Goal: Navigation & Orientation: Find specific page/section

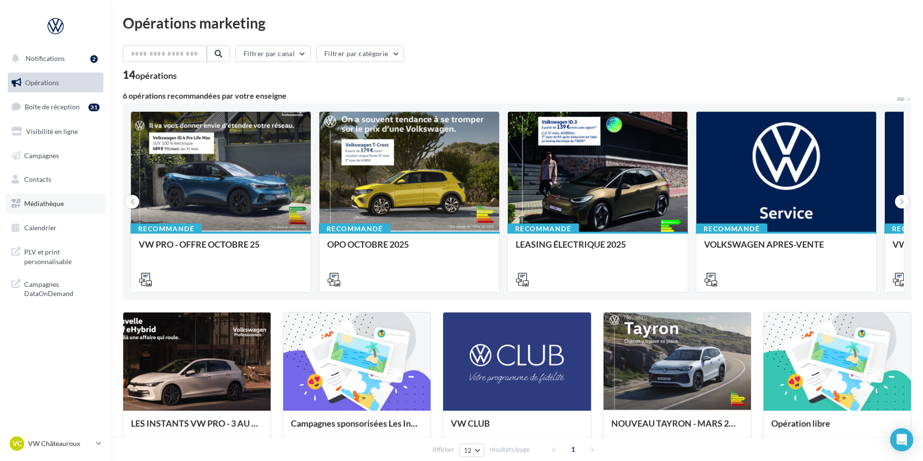
click at [60, 206] on span "Médiathèque" at bounding box center [44, 203] width 40 height 8
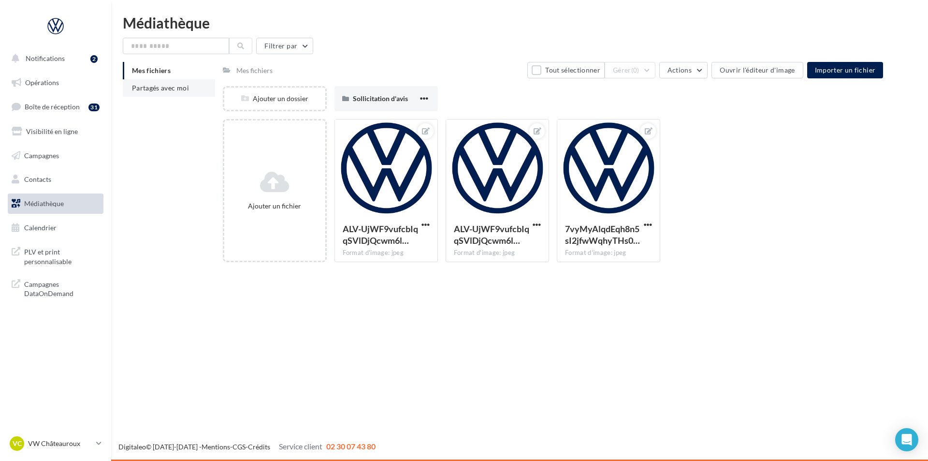
click at [173, 90] on span "Partagés avec moi" at bounding box center [160, 88] width 57 height 8
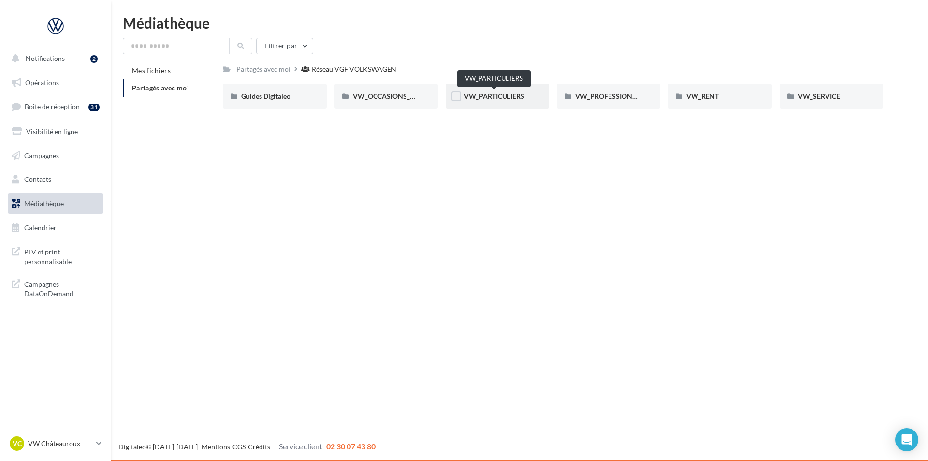
click at [506, 95] on span "VW_PARTICULIERS" at bounding box center [494, 96] width 60 height 8
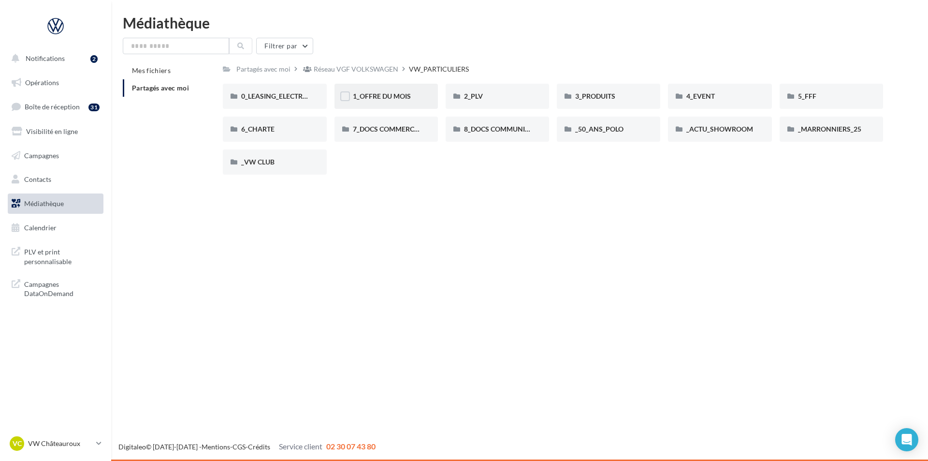
click at [386, 90] on div "1_OFFRE DU MOIS" at bounding box center [386, 96] width 103 height 25
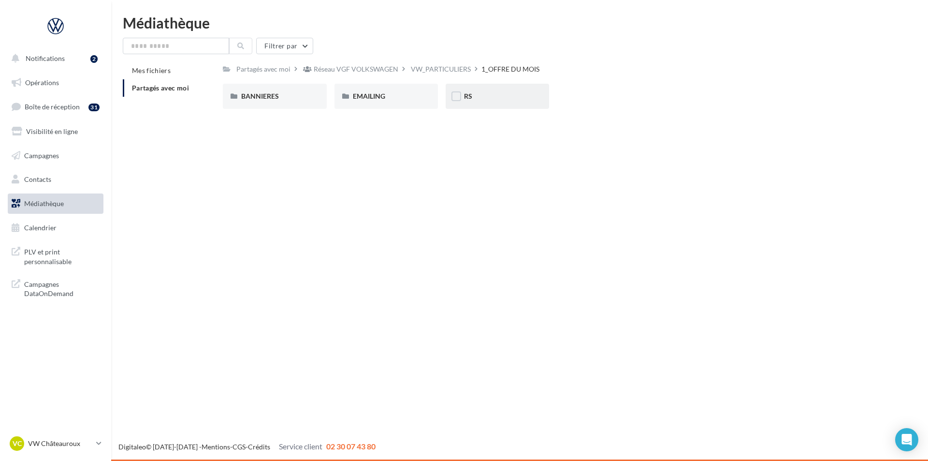
click at [494, 96] on div "RS" at bounding box center [497, 96] width 67 height 10
click at [387, 94] on div "SANS PO" at bounding box center [386, 96] width 67 height 10
click at [368, 100] on span "T-CROSS" at bounding box center [367, 96] width 28 height 8
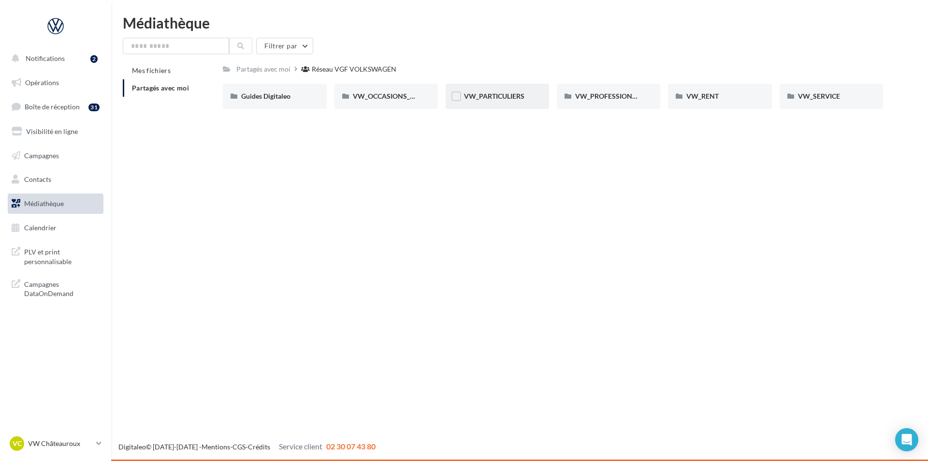
click at [508, 101] on div "VW_PARTICULIERS" at bounding box center [497, 96] width 67 height 10
click at [623, 94] on span "VW_PROFESSIONNELS" at bounding box center [611, 96] width 73 height 8
click at [399, 101] on div "1_OFFRE DU MOIS" at bounding box center [386, 96] width 67 height 10
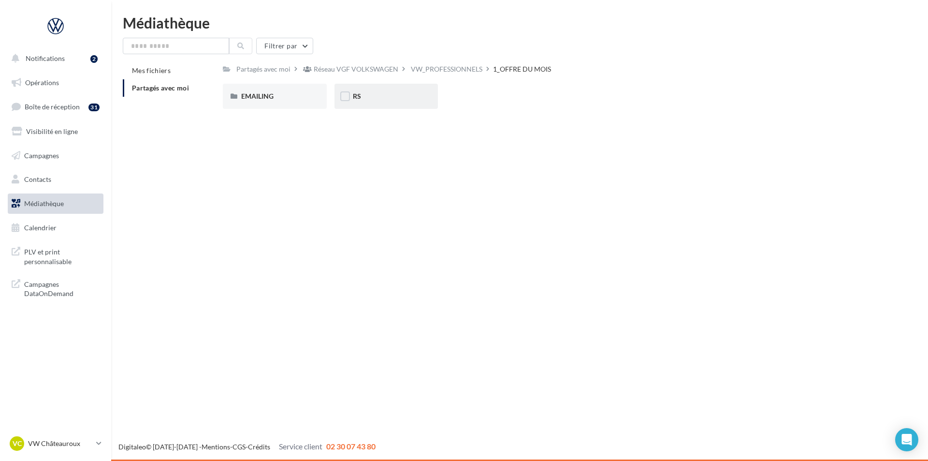
click at [400, 100] on div "RS" at bounding box center [386, 96] width 67 height 10
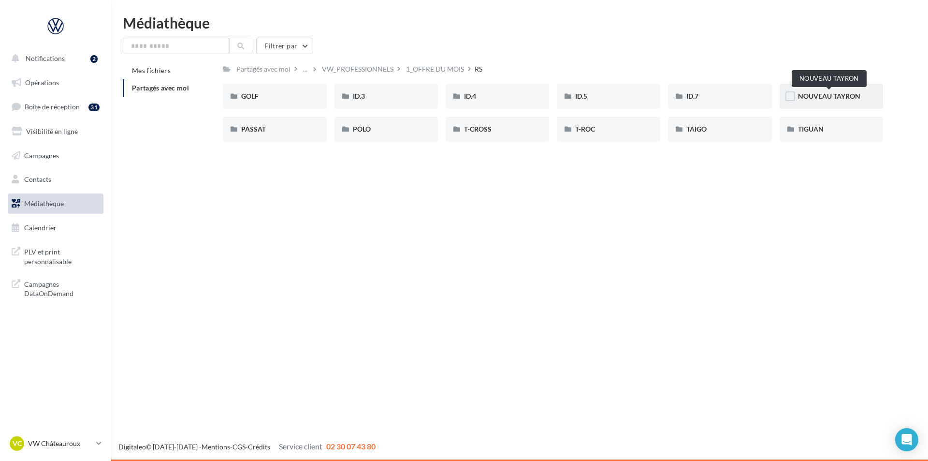
click at [835, 96] on span "NOUVEAU TAYRON" at bounding box center [829, 96] width 62 height 8
